Goal: Navigation & Orientation: Find specific page/section

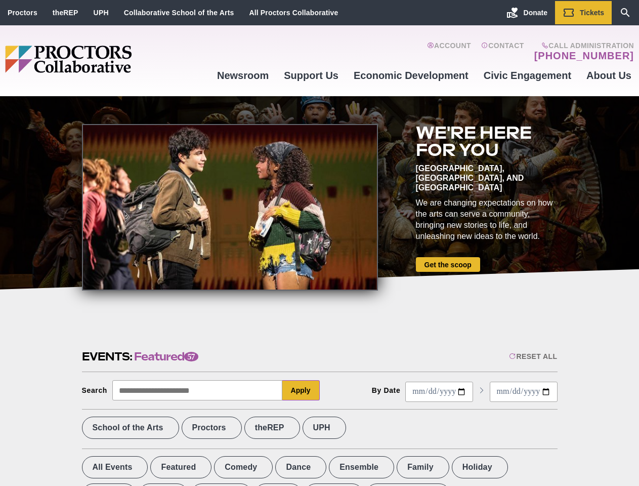
click at [319, 243] on div at bounding box center [230, 207] width 296 height 167
click at [533, 356] on div "Reset All" at bounding box center [533, 356] width 48 height 8
click at [301, 390] on button "Apply" at bounding box center [300, 390] width 37 height 20
